Goal: Task Accomplishment & Management: Use online tool/utility

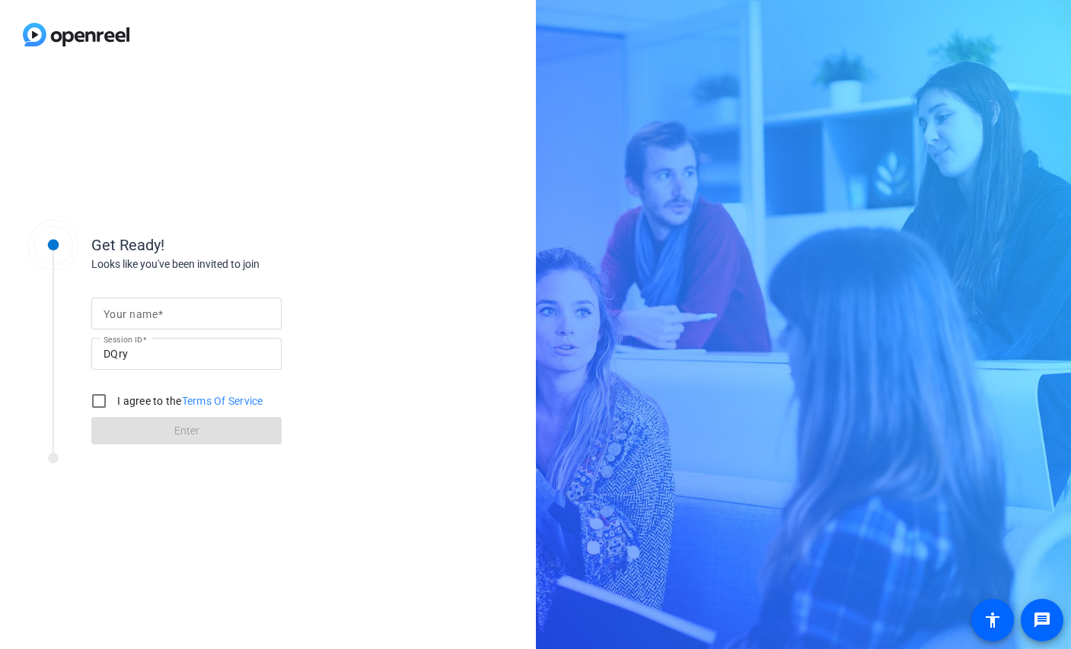
click at [123, 311] on mat-label "Your name" at bounding box center [131, 314] width 54 height 12
click at [123, 311] on input "Your name" at bounding box center [187, 313] width 166 height 18
type input "Katy"
click at [100, 401] on input "I agree to the Terms Of Service" at bounding box center [99, 401] width 30 height 30
checkbox input "true"
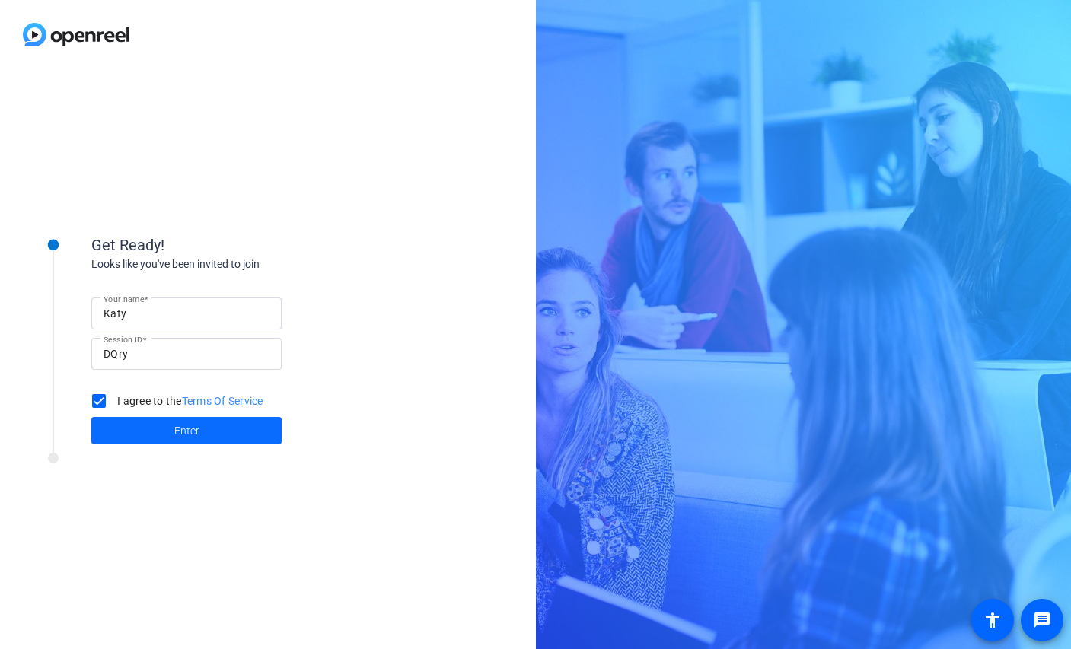
click at [129, 430] on span at bounding box center [186, 431] width 190 height 37
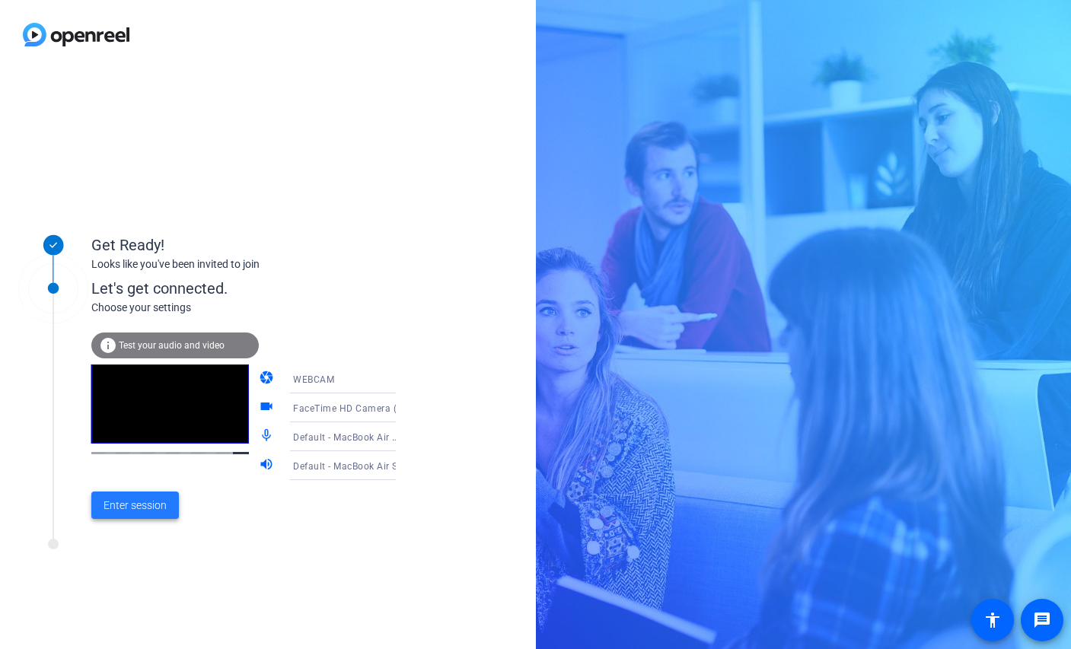
click at [130, 511] on span "Enter session" at bounding box center [135, 506] width 63 height 16
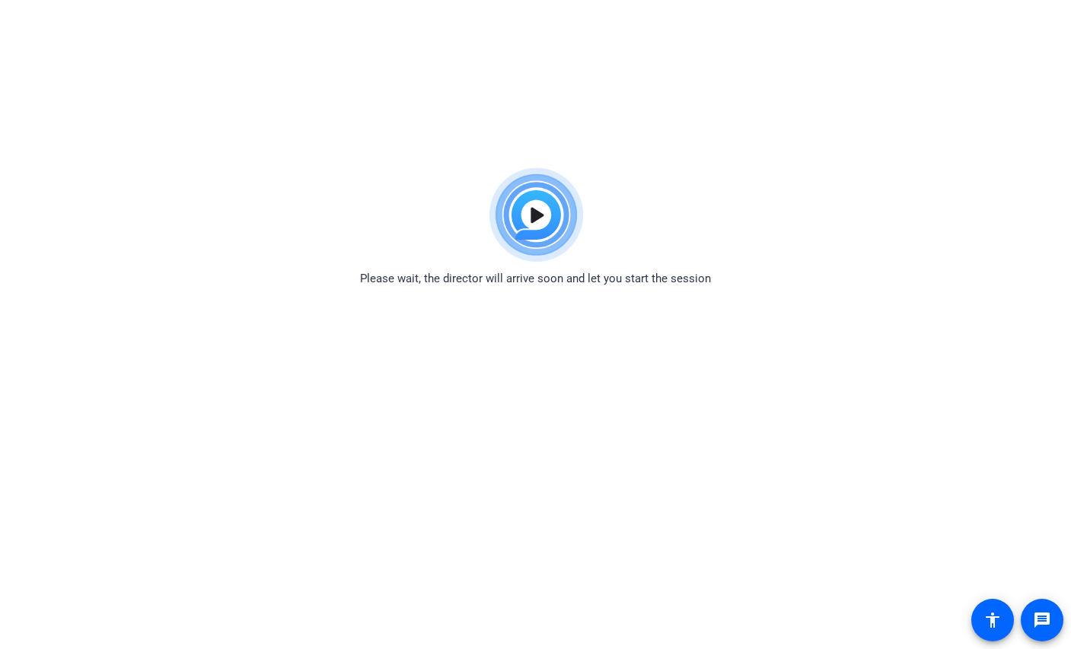
click at [537, 218] on img at bounding box center [536, 216] width 112 height 110
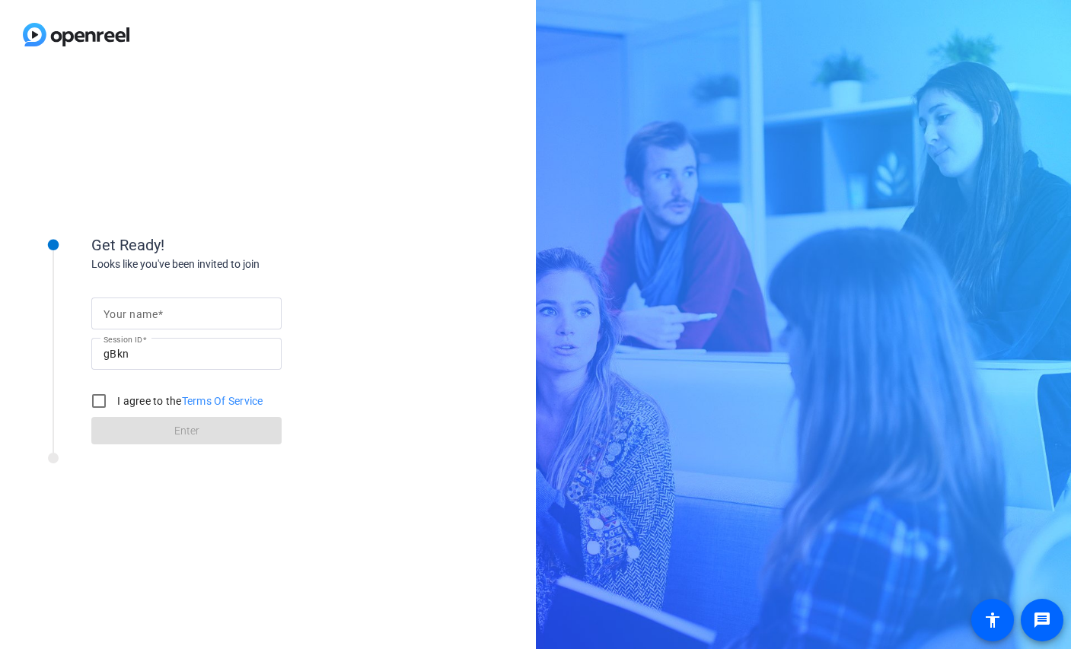
click at [143, 318] on mat-label "Your name" at bounding box center [131, 314] width 54 height 12
click at [143, 318] on input "Your name" at bounding box center [187, 313] width 166 height 18
type input "Katy"
click at [104, 399] on input "I agree to the Terms Of Service" at bounding box center [99, 401] width 30 height 30
checkbox input "true"
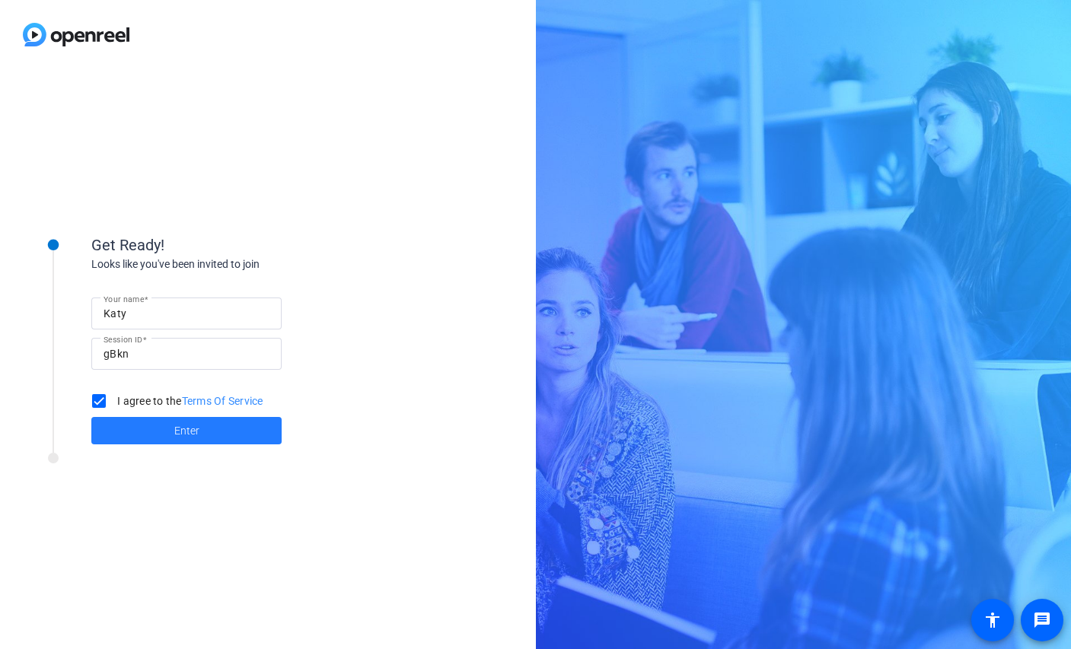
click at [129, 430] on span at bounding box center [186, 431] width 190 height 37
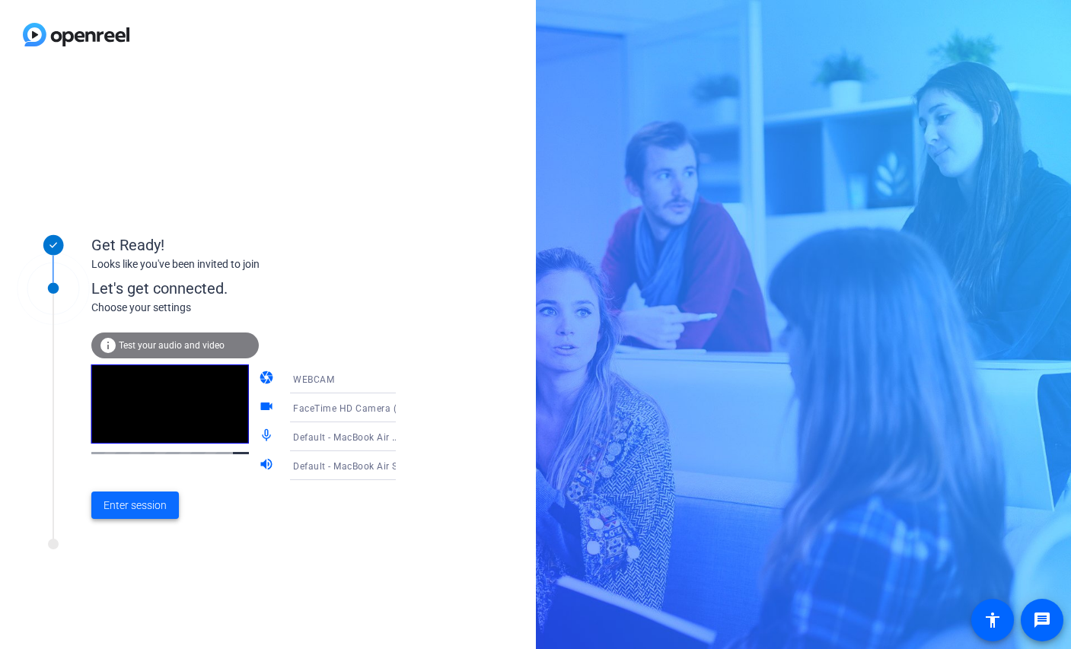
click at [131, 501] on span "Enter session" at bounding box center [135, 506] width 63 height 16
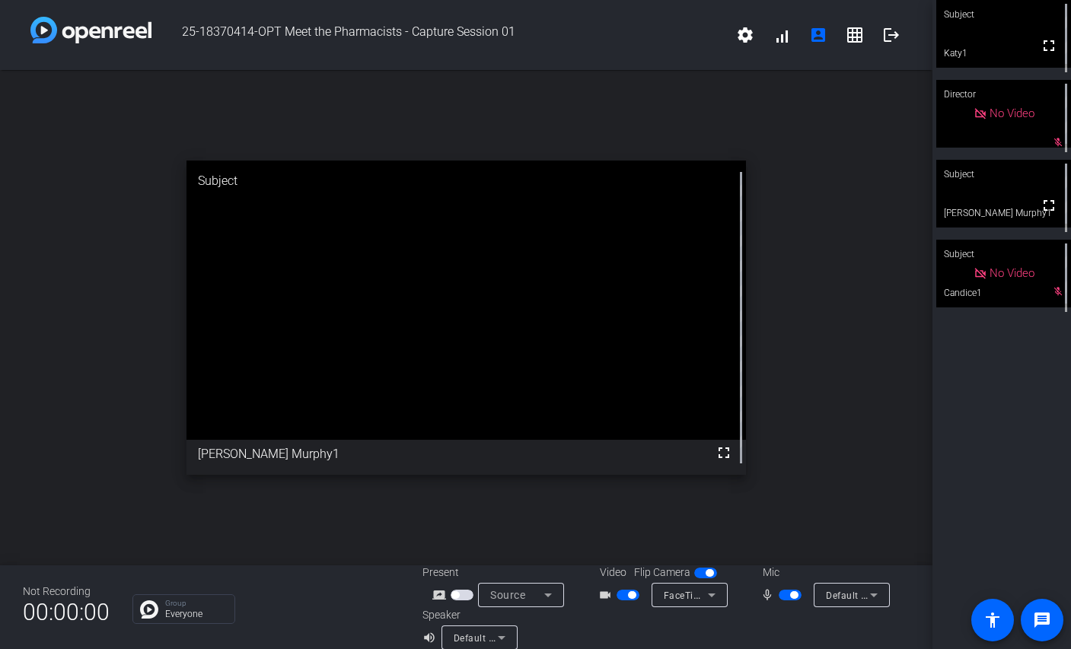
click at [785, 598] on span "button" at bounding box center [790, 595] width 23 height 11
click at [785, 598] on span "button" at bounding box center [783, 595] width 8 height 8
click at [785, 603] on div "mic_none" at bounding box center [786, 595] width 53 height 18
click at [788, 598] on span "button" at bounding box center [790, 595] width 23 height 11
click at [788, 599] on span "button" at bounding box center [790, 595] width 23 height 11
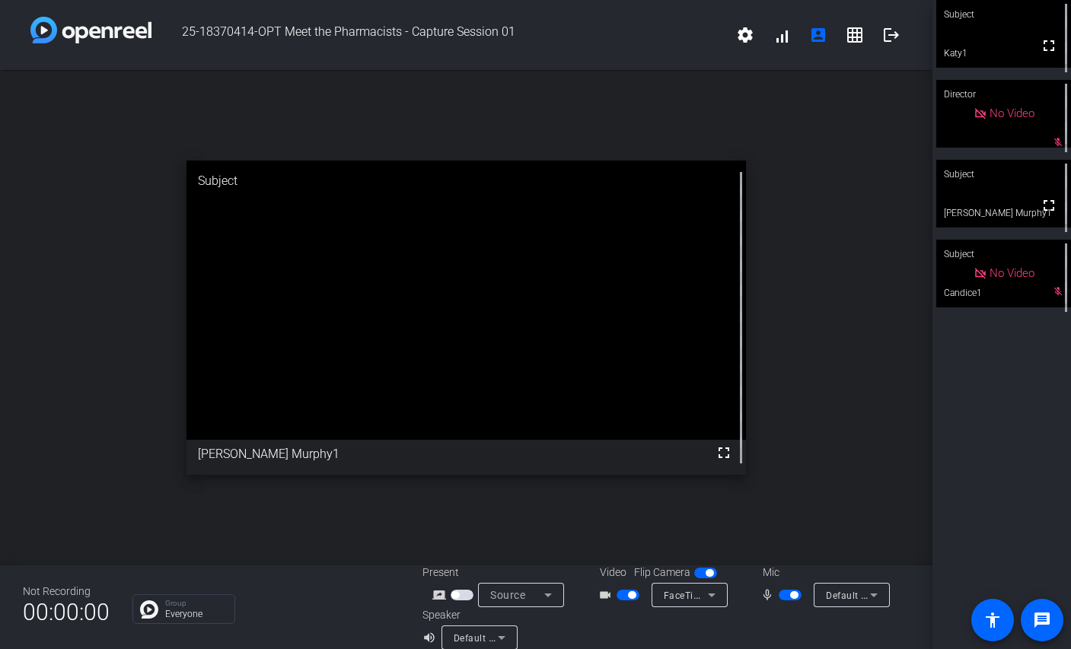
click at [788, 600] on span "button" at bounding box center [790, 595] width 23 height 11
click at [787, 592] on span "button" at bounding box center [790, 595] width 23 height 11
click at [787, 591] on span "button" at bounding box center [790, 595] width 23 height 11
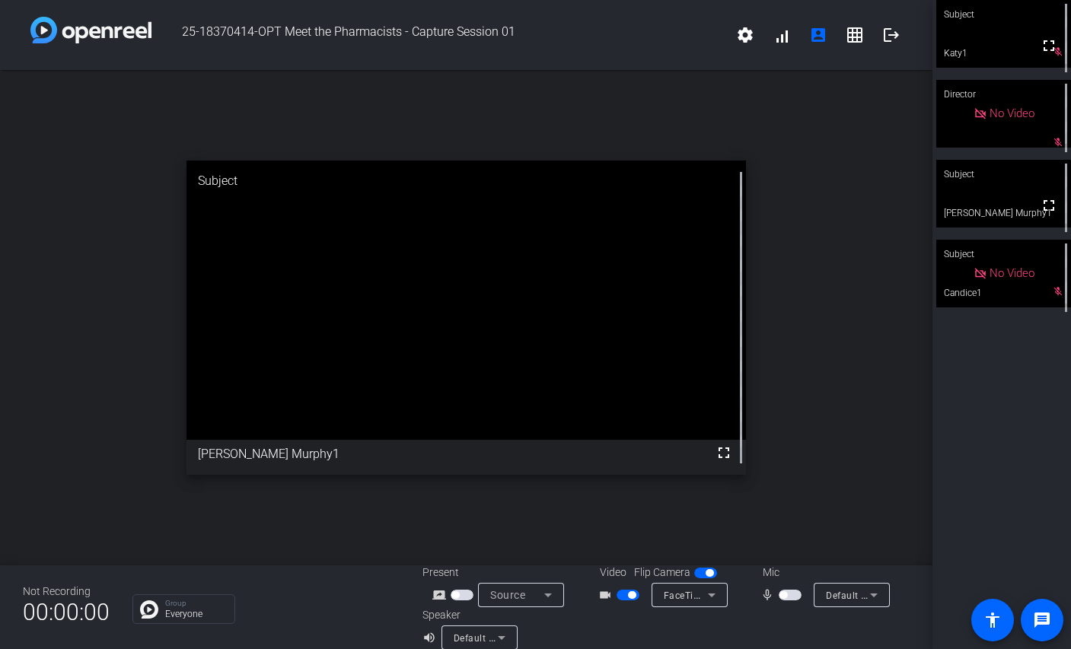
click at [787, 591] on span "button" at bounding box center [790, 595] width 23 height 11
click at [787, 592] on span "button" at bounding box center [790, 595] width 23 height 11
click at [790, 585] on div "mic_none Default - MacBook Air Microphone (Built-in)" at bounding box center [823, 595] width 152 height 24
click at [790, 601] on mat-slide-toggle at bounding box center [792, 595] width 26 height 16
click at [789, 594] on span "button" at bounding box center [790, 595] width 23 height 11
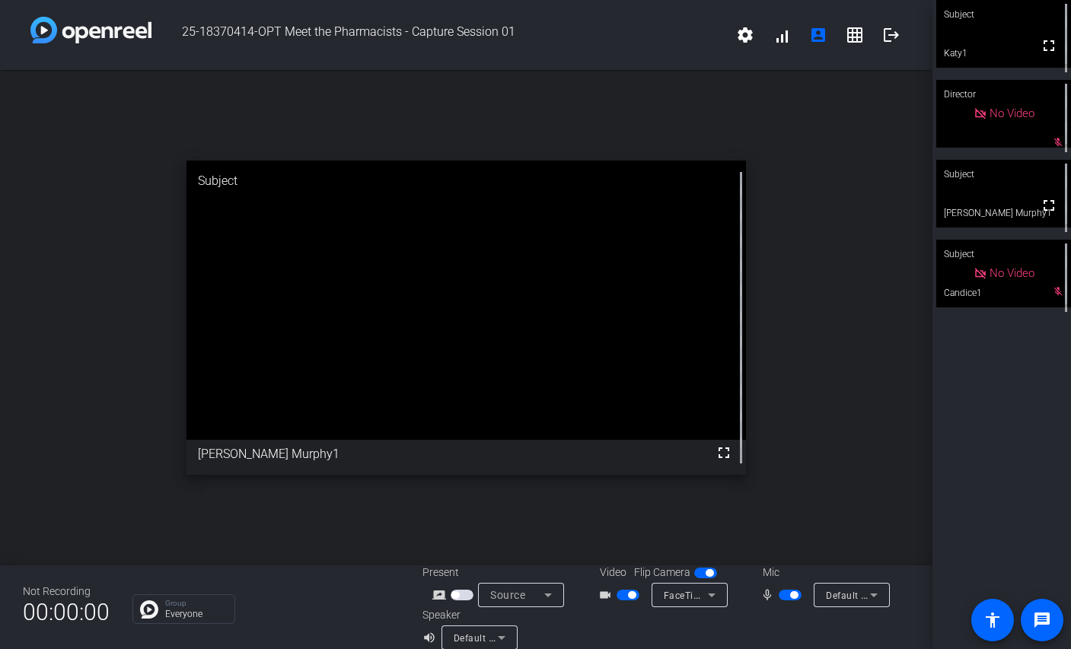
click at [789, 594] on span "button" at bounding box center [790, 595] width 23 height 11
click at [792, 603] on div "mic_none" at bounding box center [786, 595] width 53 height 18
click at [791, 594] on span "button" at bounding box center [790, 595] width 23 height 11
click at [790, 594] on span "button" at bounding box center [794, 595] width 8 height 8
click at [789, 594] on span "button" at bounding box center [790, 595] width 23 height 11
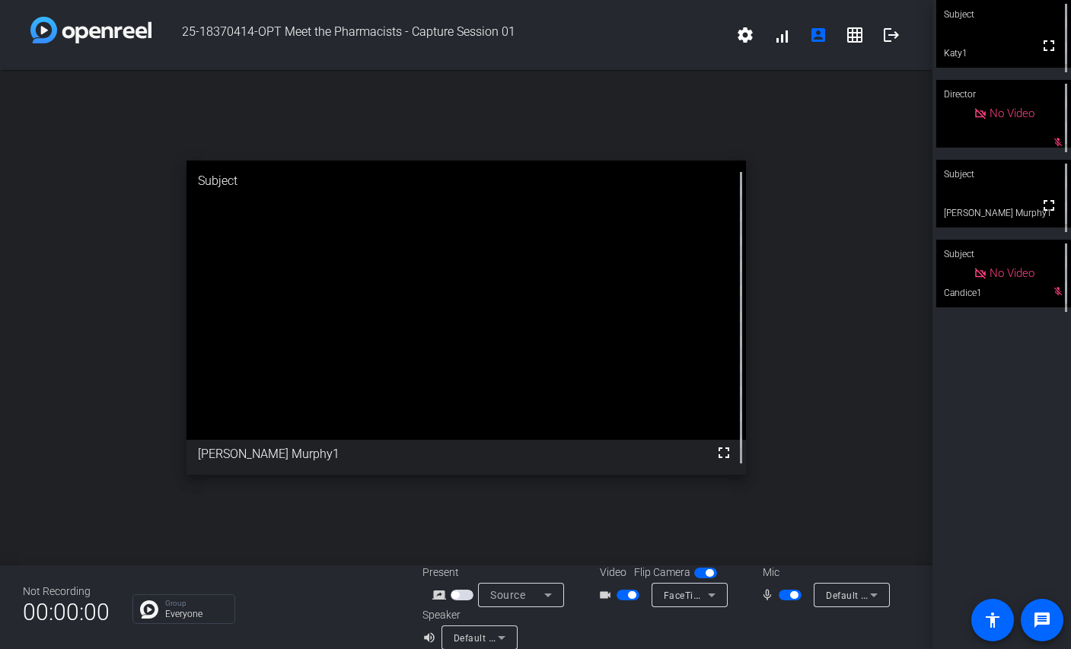
click at [790, 595] on span "button" at bounding box center [794, 595] width 8 height 8
click at [789, 595] on span "button" at bounding box center [790, 595] width 23 height 11
click at [790, 595] on span "button" at bounding box center [794, 595] width 8 height 8
click at [789, 595] on span "button" at bounding box center [790, 595] width 23 height 11
click at [790, 595] on span "button" at bounding box center [794, 595] width 8 height 8
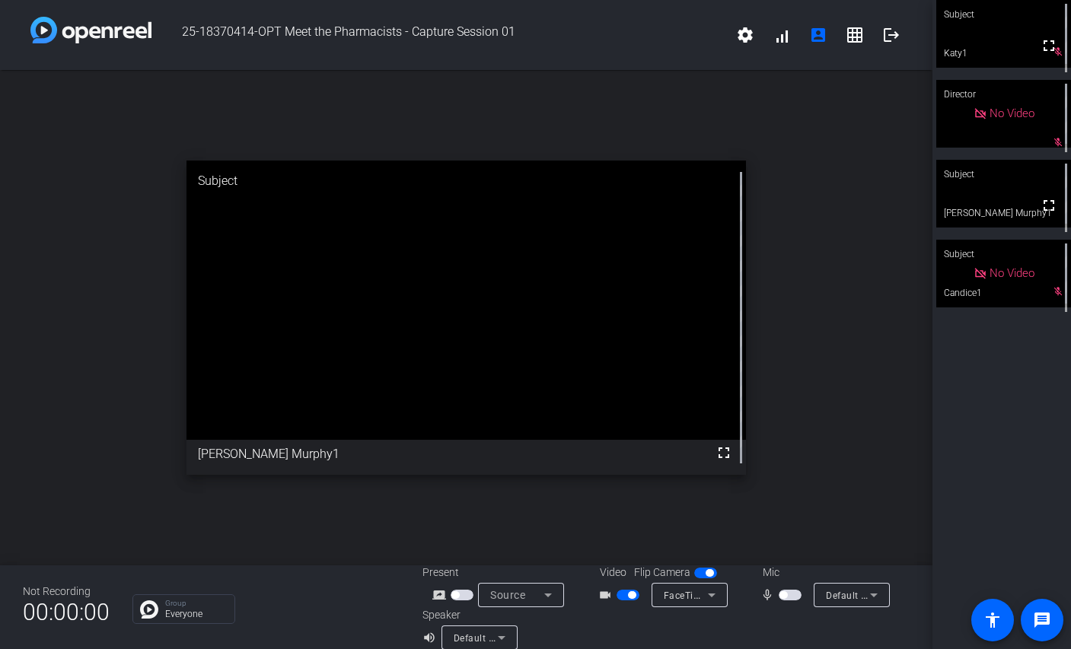
click at [789, 594] on span "button" at bounding box center [790, 595] width 23 height 11
click at [790, 594] on span "button" at bounding box center [794, 595] width 8 height 8
click at [789, 591] on span "button" at bounding box center [790, 595] width 23 height 11
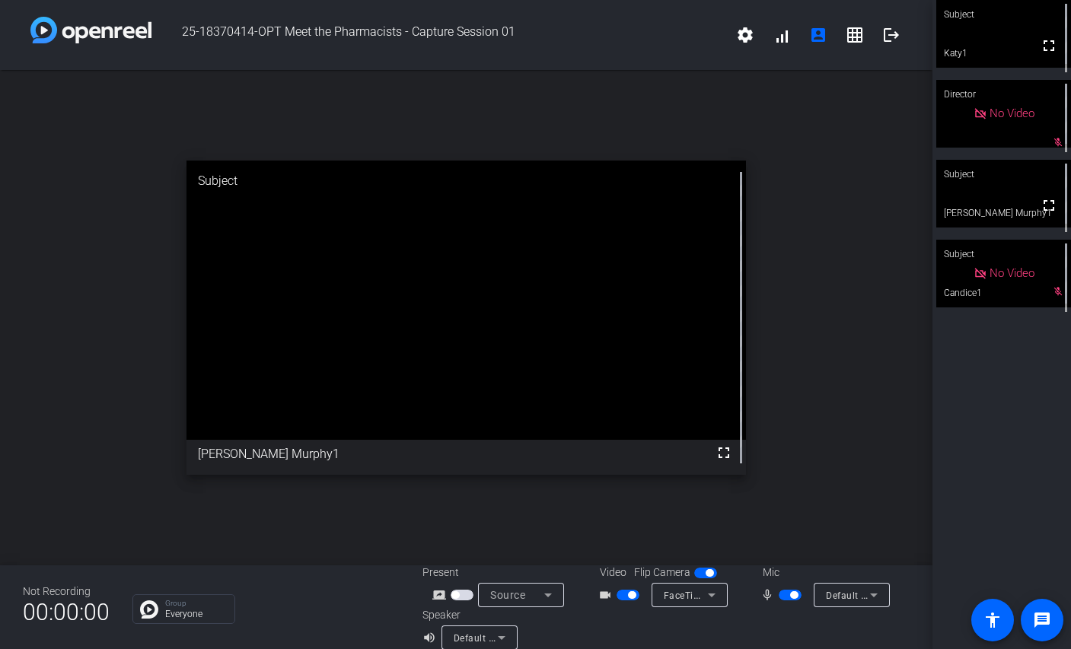
click at [789, 592] on span "button" at bounding box center [790, 595] width 23 height 11
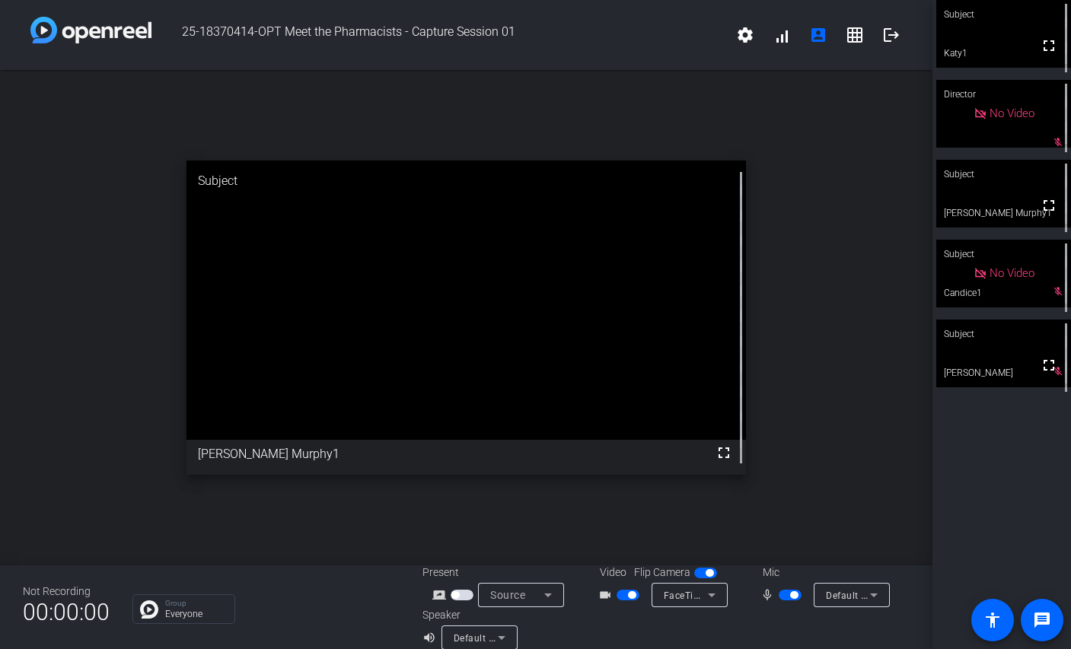
click at [790, 598] on span "button" at bounding box center [790, 595] width 23 height 11
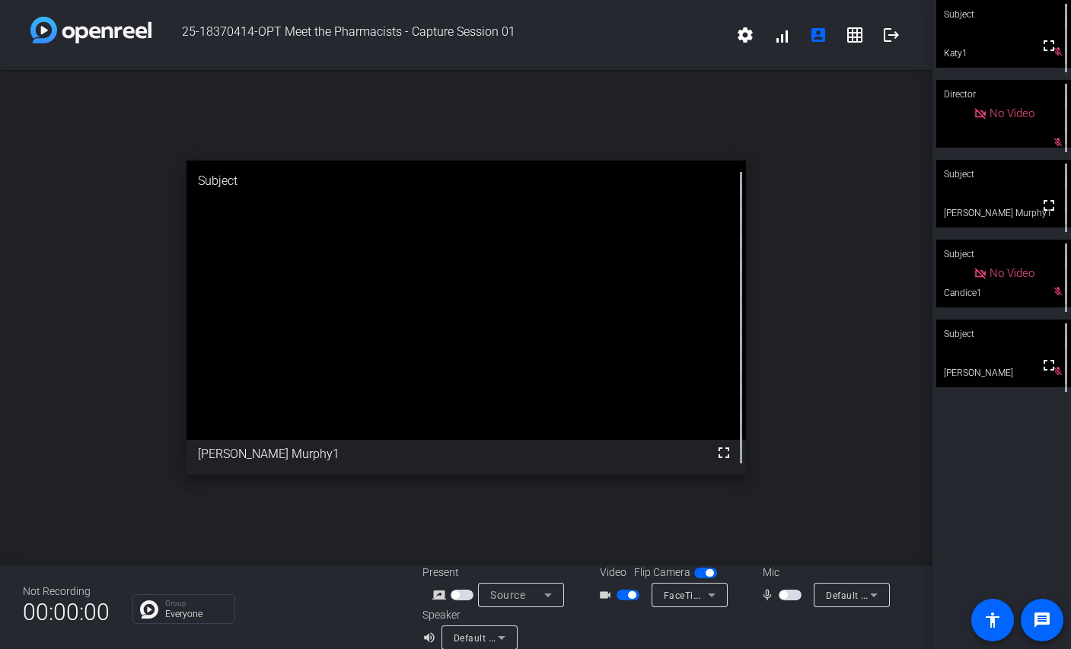
click at [790, 598] on span "button" at bounding box center [790, 595] width 23 height 11
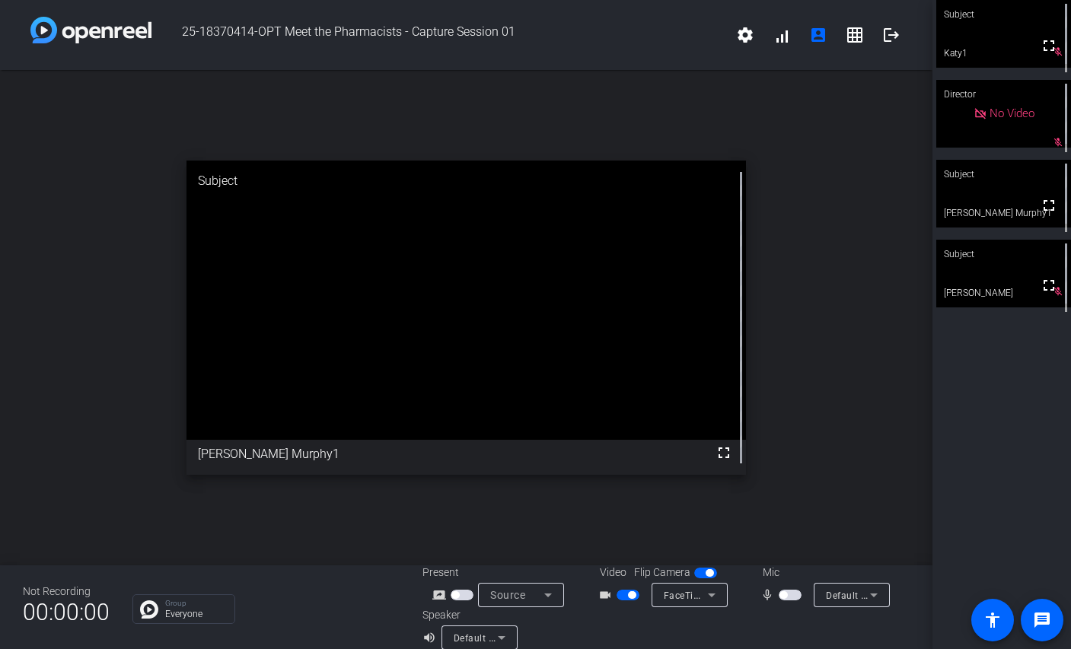
click at [790, 598] on span "button" at bounding box center [790, 595] width 23 height 11
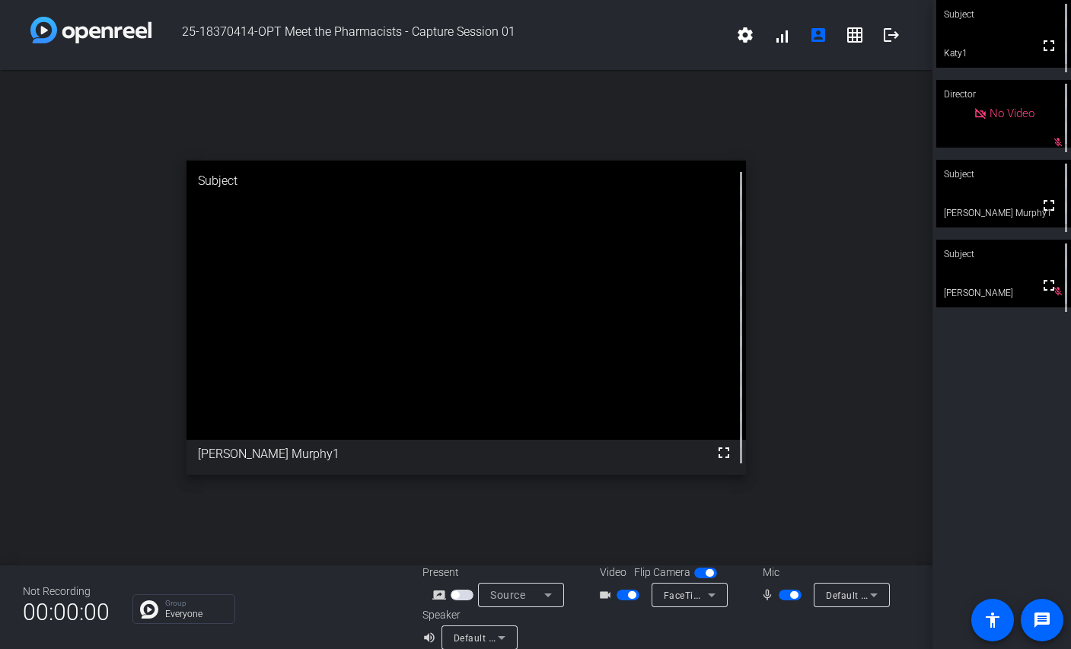
click at [790, 598] on span "button" at bounding box center [790, 595] width 23 height 11
click at [790, 598] on span "button" at bounding box center [794, 595] width 8 height 8
click at [790, 598] on span "button" at bounding box center [790, 595] width 23 height 11
